Goal: Task Accomplishment & Management: Manage account settings

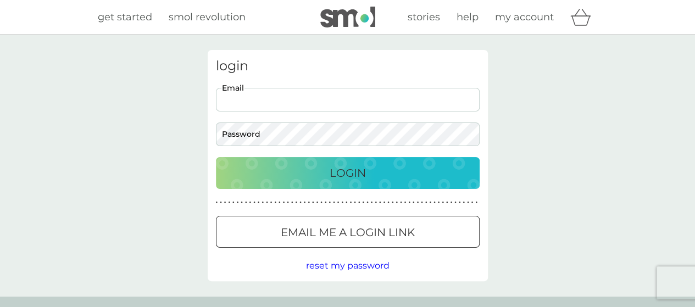
click at [273, 102] on input "Email" at bounding box center [348, 100] width 264 height 24
type input "lisa.mazzaro@gmail.com"
click at [216, 157] on button "Login" at bounding box center [348, 173] width 264 height 32
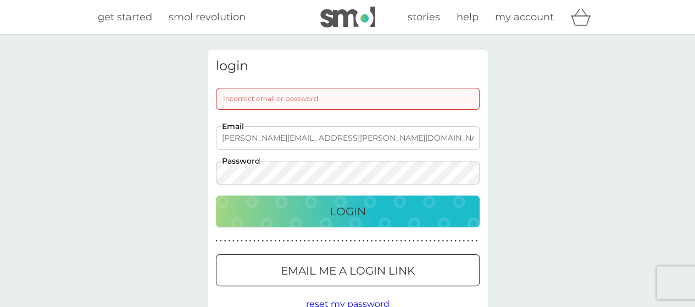
click at [216, 196] on button "Login" at bounding box center [348, 212] width 264 height 32
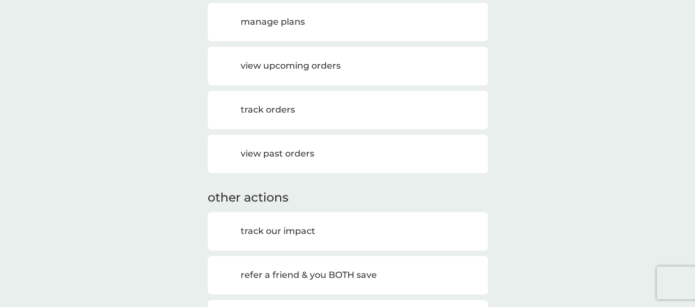
scroll to position [440, 0]
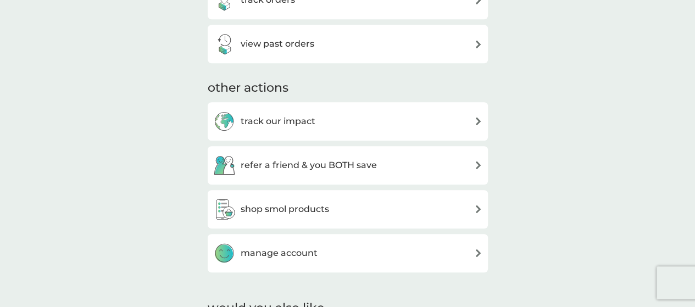
click at [295, 249] on h3 "manage account" at bounding box center [279, 253] width 77 height 14
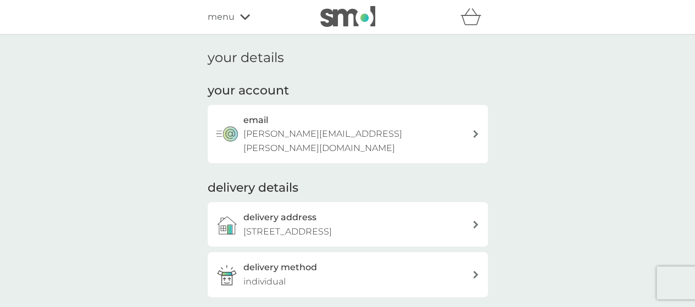
click at [332, 225] on p "[STREET_ADDRESS]" at bounding box center [287, 232] width 88 height 14
click at [233, 18] on span "menu" at bounding box center [221, 17] width 27 height 14
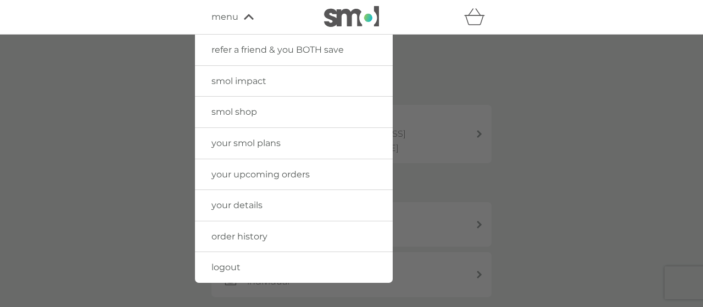
click at [232, 264] on span "logout" at bounding box center [226, 267] width 29 height 10
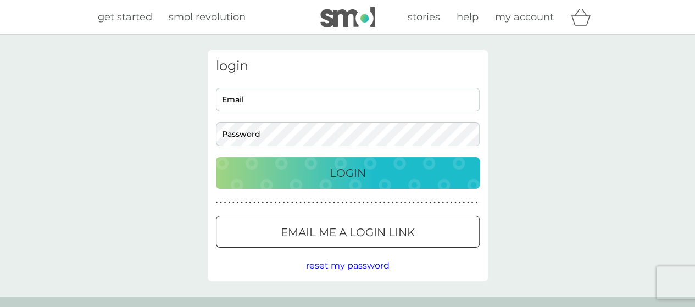
click at [627, 146] on div "login Email Password Login ● ● ● ● ● ● ● ● ● ● ● ● ● ● ● ● ● ● ● ● ● ● ● ● ● ● …" at bounding box center [347, 166] width 695 height 262
click at [197, 112] on div "login Email Password Login ● ● ● ● ● ● ● ● ● ● ● ● ● ● ● ● ● ● ● ● ● ● ● ● ● ● …" at bounding box center [347, 166] width 695 height 262
